Goal: Transaction & Acquisition: Purchase product/service

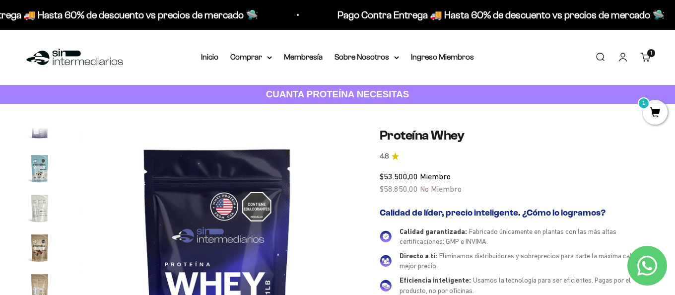
click at [45, 170] on img "Ir al artículo 14" at bounding box center [40, 168] width 32 height 32
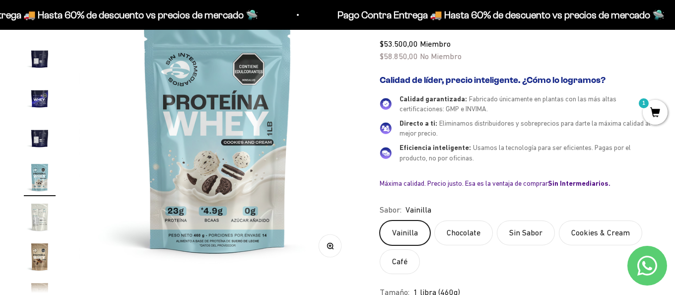
scroll to position [142, 0]
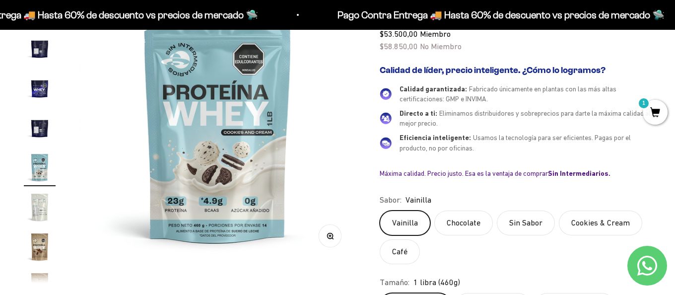
click at [579, 224] on label "Cookies & Cream" at bounding box center [599, 222] width 83 height 25
click at [379, 210] on input "Cookies & Cream" at bounding box center [379, 210] width 0 height 0
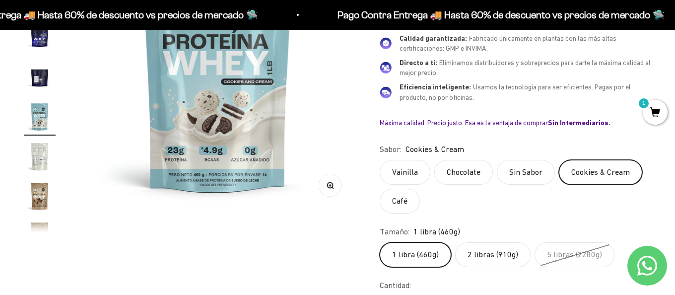
scroll to position [193, 0]
click at [419, 246] on label "1 libra (460g)" at bounding box center [414, 254] width 71 height 25
click at [379, 242] on input "1 libra (460g)" at bounding box center [379, 241] width 0 height 0
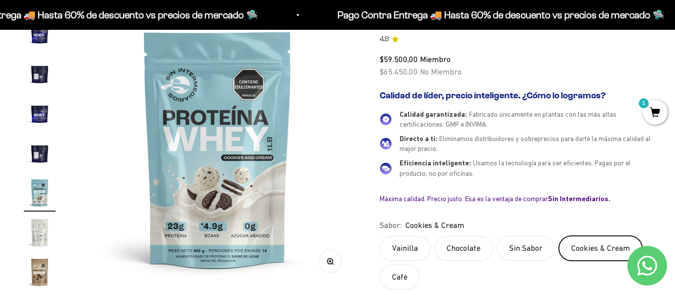
scroll to position [114, 0]
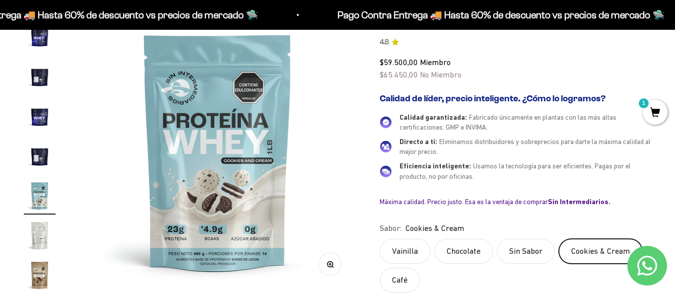
click at [455, 250] on label "Chocolate" at bounding box center [463, 251] width 59 height 25
click at [379, 239] on input "Chocolate" at bounding box center [379, 238] width 0 height 0
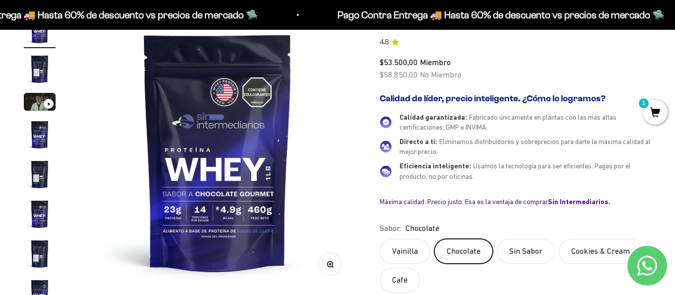
click at [507, 250] on label "Sin Sabor" at bounding box center [525, 251] width 58 height 25
click at [379, 239] on input "Sin Sabor" at bounding box center [379, 238] width 0 height 0
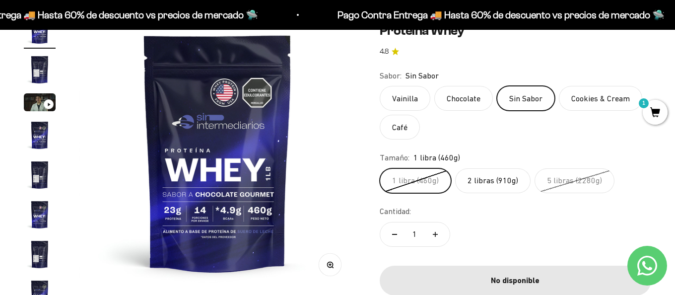
scroll to position [112, 0]
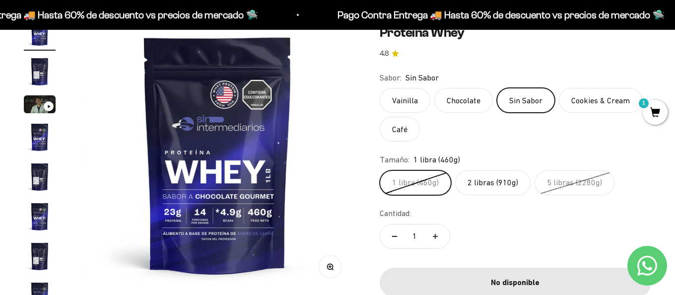
click at [417, 130] on label "Café" at bounding box center [399, 129] width 40 height 25
click at [379, 88] on input "Café" at bounding box center [379, 87] width 0 height 0
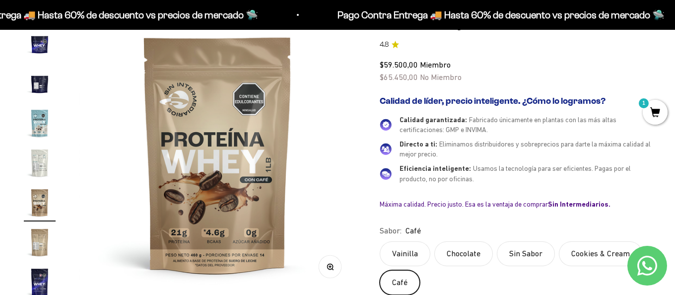
scroll to position [415, 0]
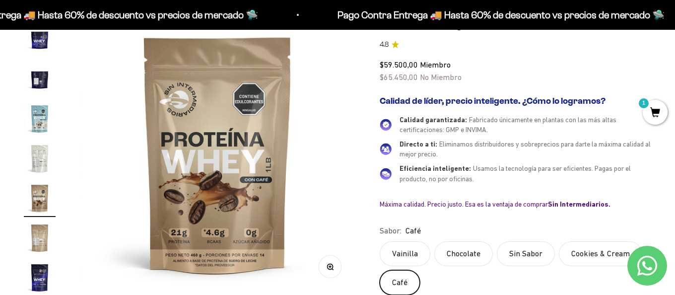
click at [404, 245] on label "Vainilla" at bounding box center [404, 253] width 51 height 25
click at [379, 241] on input "Vainilla" at bounding box center [379, 241] width 0 height 0
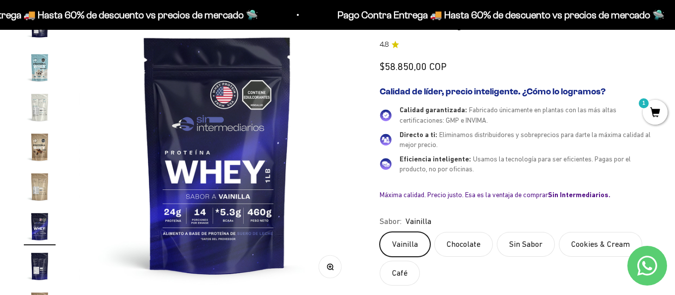
scroll to position [477, 0]
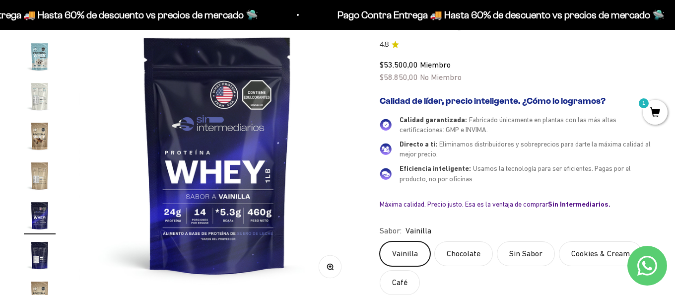
click at [443, 247] on label "Chocolate" at bounding box center [463, 253] width 59 height 25
click at [379, 241] on input "Chocolate" at bounding box center [379, 241] width 0 height 0
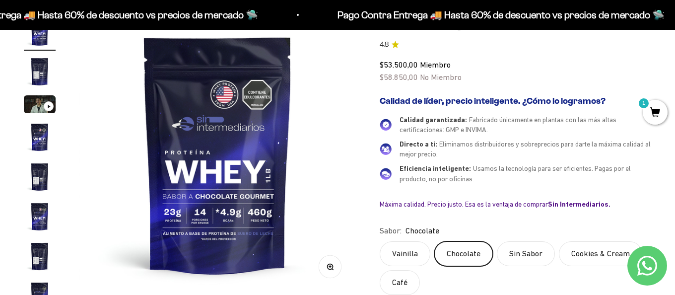
click at [512, 254] on label "Sin Sabor" at bounding box center [525, 253] width 58 height 25
click at [379, 241] on input "Sin Sabor" at bounding box center [379, 241] width 0 height 0
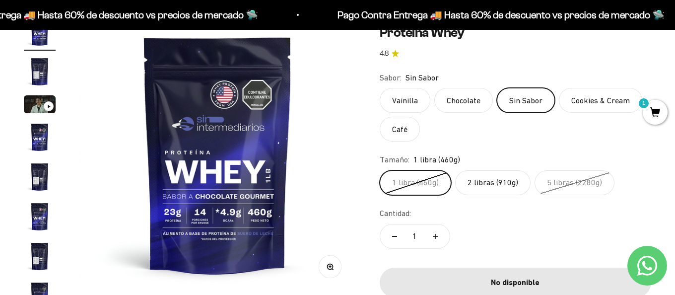
click at [415, 125] on label "Café" at bounding box center [399, 129] width 40 height 25
click at [379, 88] on input "Café" at bounding box center [379, 87] width 0 height 0
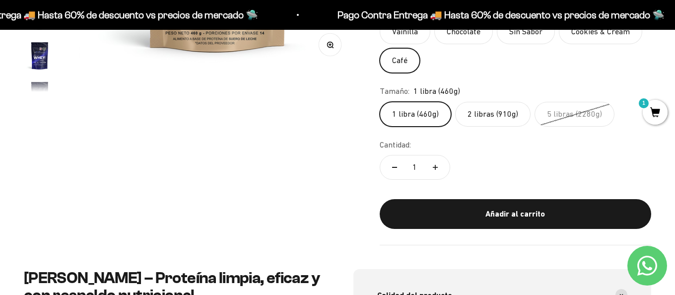
scroll to position [350, 0]
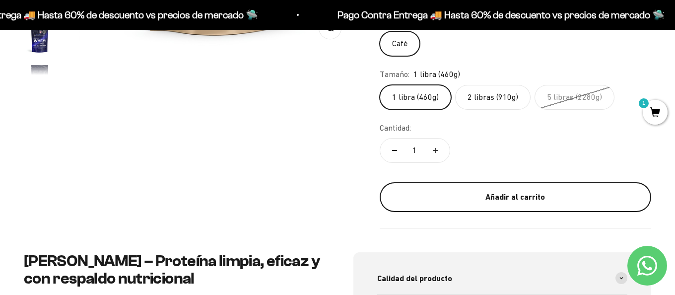
click at [482, 187] on button "Añadir al carrito" at bounding box center [514, 197] width 271 height 30
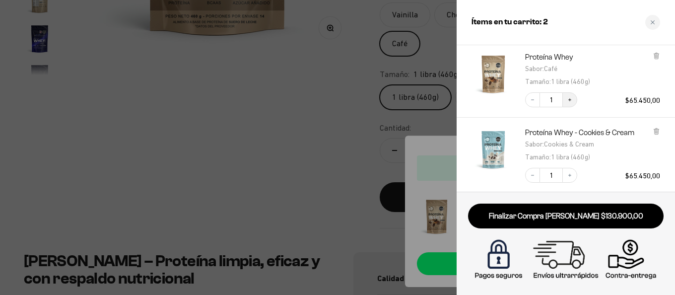
scroll to position [146, 0]
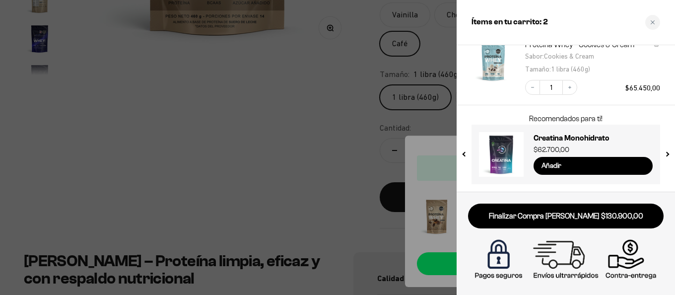
click at [375, 166] on div at bounding box center [337, 147] width 675 height 295
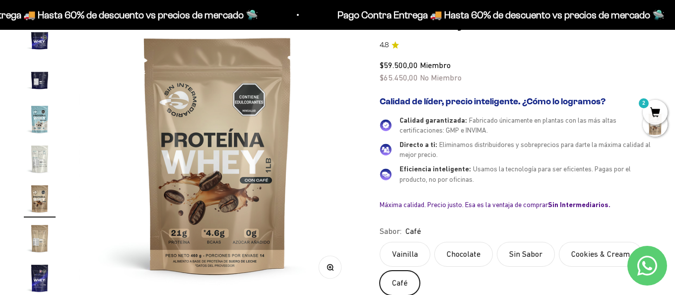
scroll to position [0, 0]
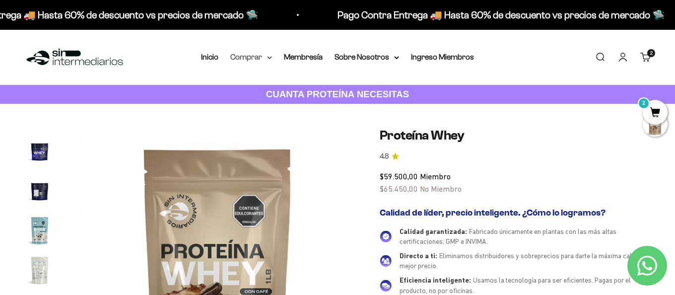
click at [262, 60] on summary "Comprar" at bounding box center [251, 57] width 42 height 13
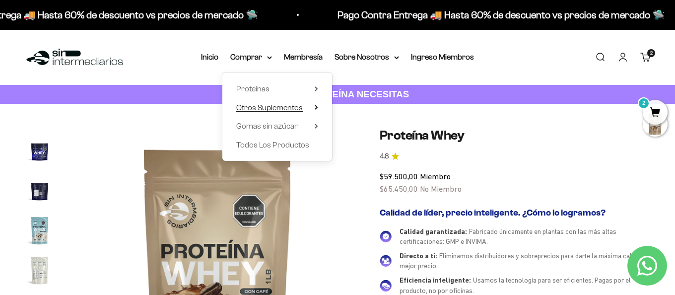
click at [291, 108] on span "Otros Suplementos" at bounding box center [269, 107] width 66 height 8
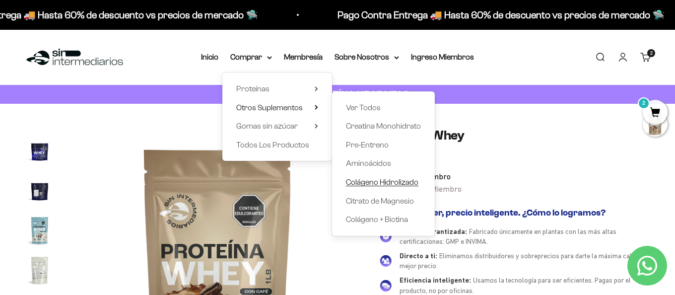
click at [388, 178] on span "Colágeno Hidrolizado" at bounding box center [382, 182] width 72 height 8
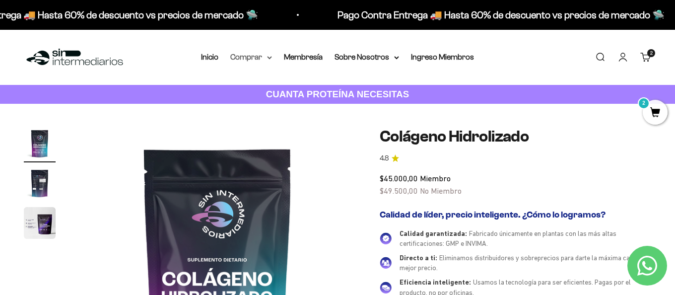
click at [260, 55] on summary "Comprar" at bounding box center [251, 57] width 42 height 13
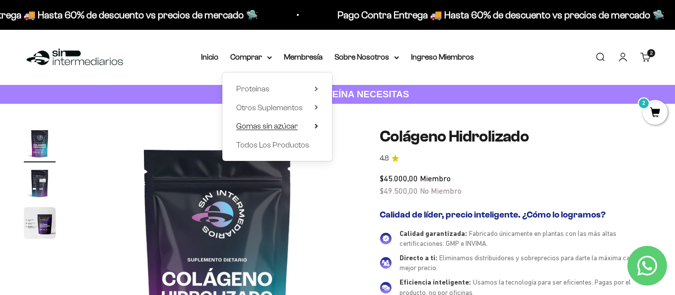
click at [281, 122] on span "Gomas sin azúcar" at bounding box center [267, 126] width 62 height 8
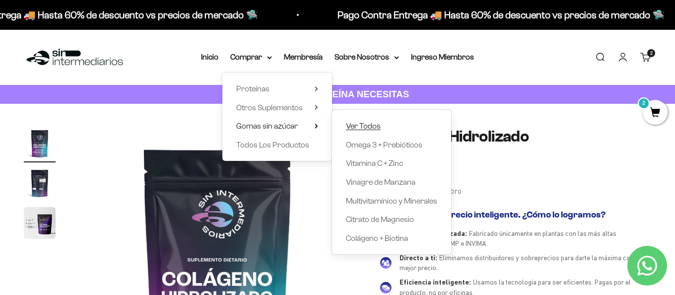
click at [384, 126] on link "Ver Todos" at bounding box center [391, 126] width 91 height 13
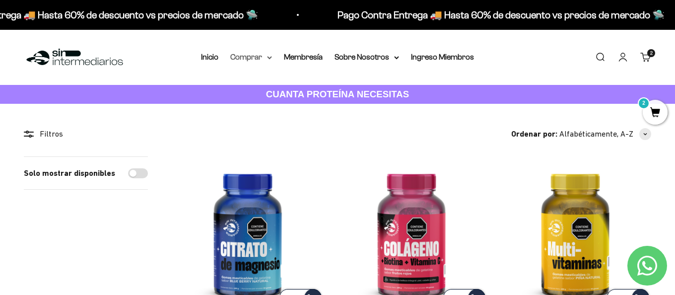
click at [268, 60] on summary "Comprar" at bounding box center [251, 57] width 42 height 13
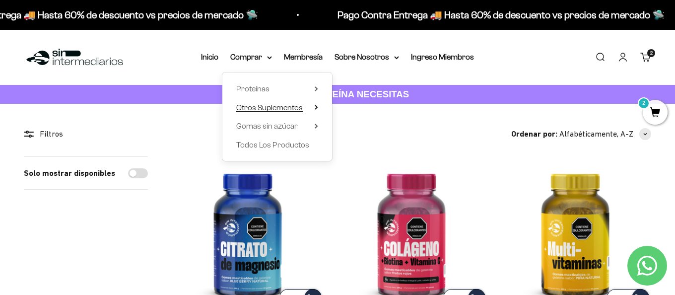
click at [318, 105] on icon at bounding box center [315, 107] width 3 height 5
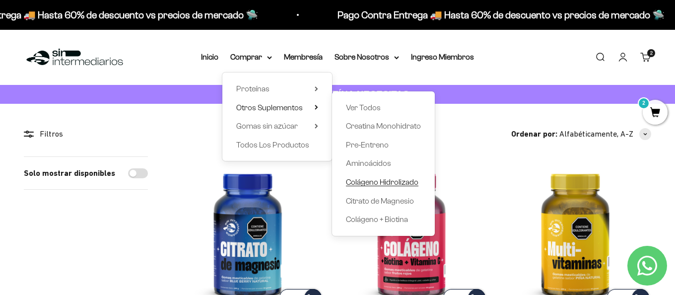
click at [394, 178] on span "Colágeno Hidrolizado" at bounding box center [382, 182] width 72 height 8
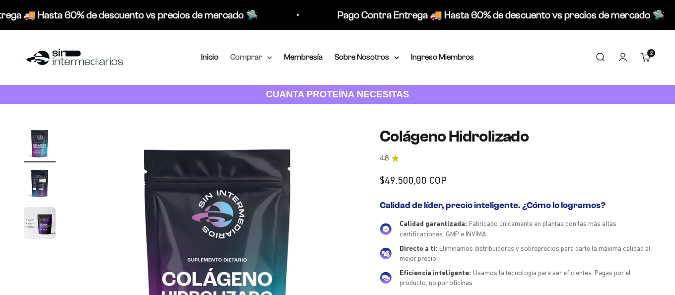
click at [265, 55] on summary "Comprar" at bounding box center [251, 57] width 42 height 13
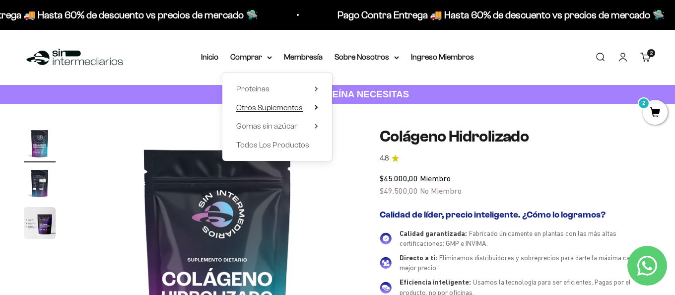
click at [291, 110] on span "Otros Suplementos" at bounding box center [269, 107] width 66 height 8
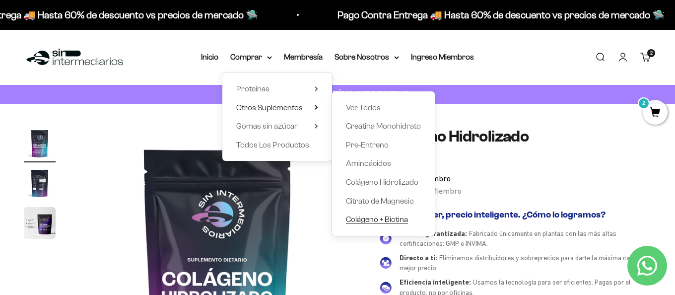
click at [397, 220] on span "Colágeno + Biotina" at bounding box center [377, 219] width 62 height 8
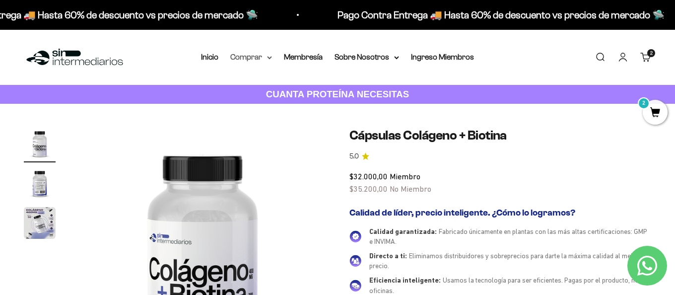
click at [262, 54] on summary "Comprar" at bounding box center [251, 57] width 42 height 13
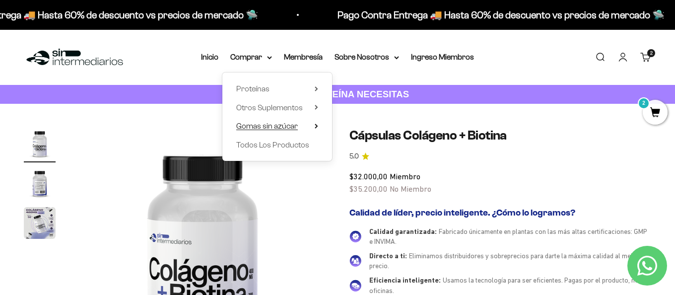
click at [272, 122] on span "Gomas sin azúcar" at bounding box center [267, 126] width 62 height 8
click at [257, 108] on span "Otros Suplementos" at bounding box center [269, 107] width 66 height 8
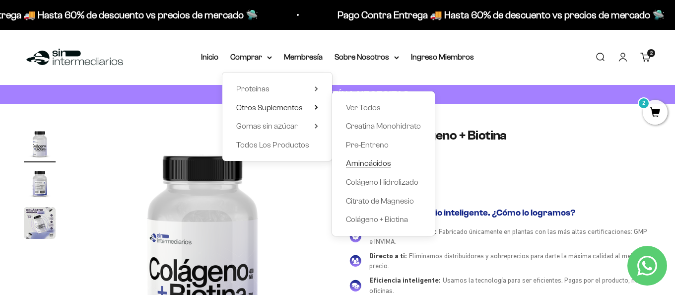
click at [379, 161] on span "Aminoácidos" at bounding box center [368, 163] width 45 height 8
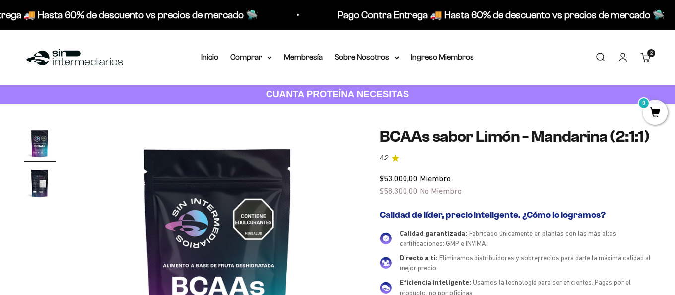
click at [211, 63] on div "Menú Buscar Inicio Comprar Proteínas Ver Todos Whey Iso Vegan Pancakes Pre-Entr…" at bounding box center [337, 57] width 675 height 55
click at [650, 54] on span "2" at bounding box center [651, 53] width 2 height 5
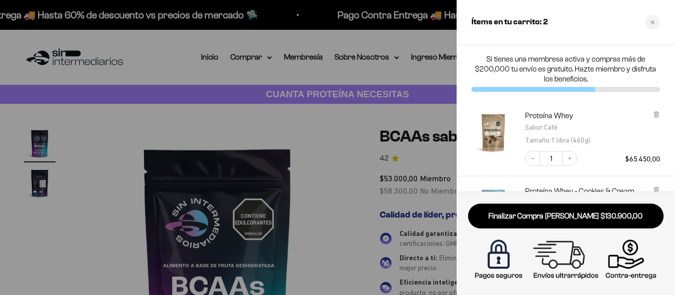
scroll to position [38, 0]
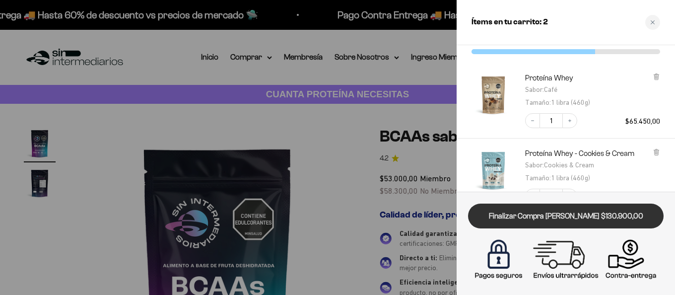
click at [573, 214] on link "Finalizar Compra [PERSON_NAME] $130.900,00" at bounding box center [565, 215] width 195 height 25
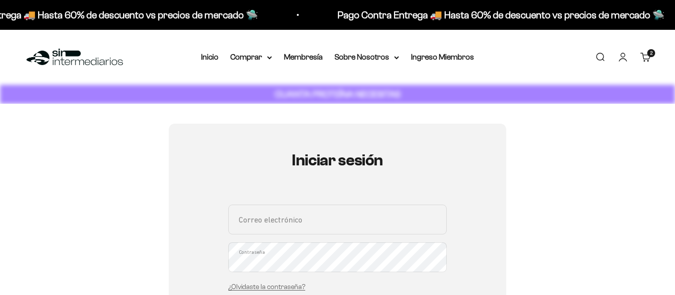
click at [366, 218] on input "Correo electrónico" at bounding box center [337, 219] width 218 height 30
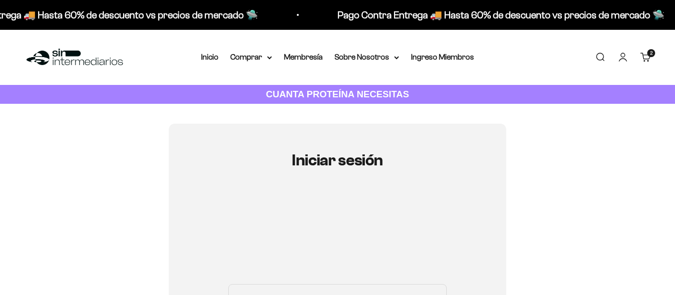
type input "[PERSON_NAME][EMAIL_ADDRESS][PERSON_NAME][DOMAIN_NAME]"
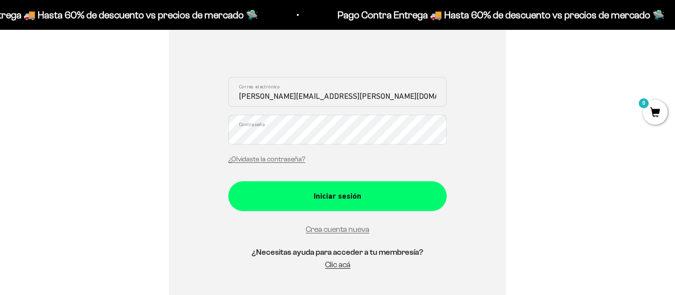
scroll to position [107, 0]
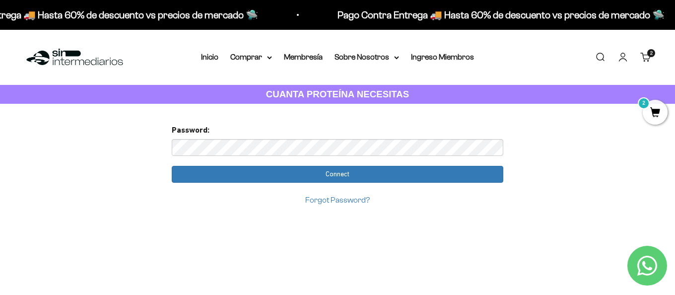
click at [172, 166] on input "Connect" at bounding box center [337, 174] width 331 height 17
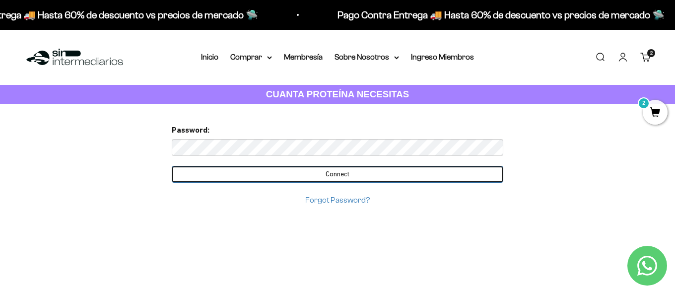
click at [421, 175] on input "Connect" at bounding box center [337, 174] width 331 height 17
